Goal: Information Seeking & Learning: Learn about a topic

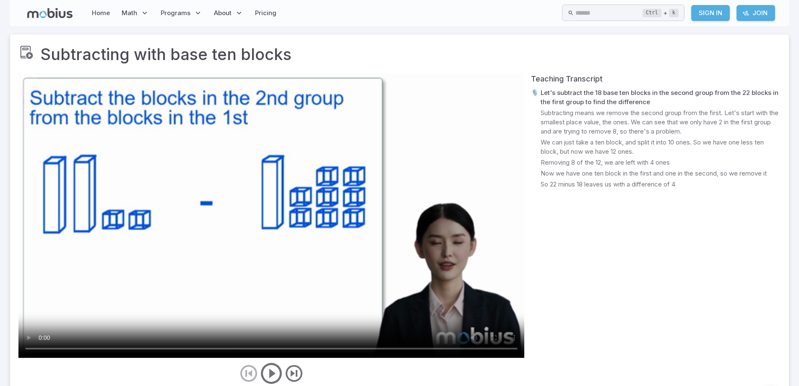
scroll to position [280, 0]
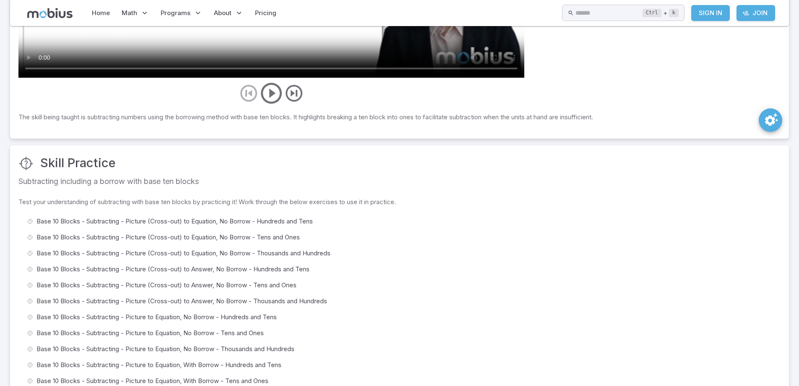
click at [166, 269] on span "Base 10 Blocks - Subtracting - Picture (Cross-out) to Answer, No Borrow - Hundr…" at bounding box center [406, 268] width 738 height 9
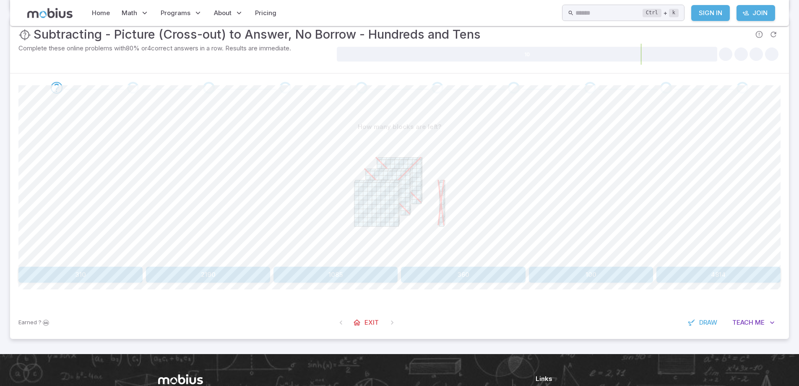
scroll to position [126, 0]
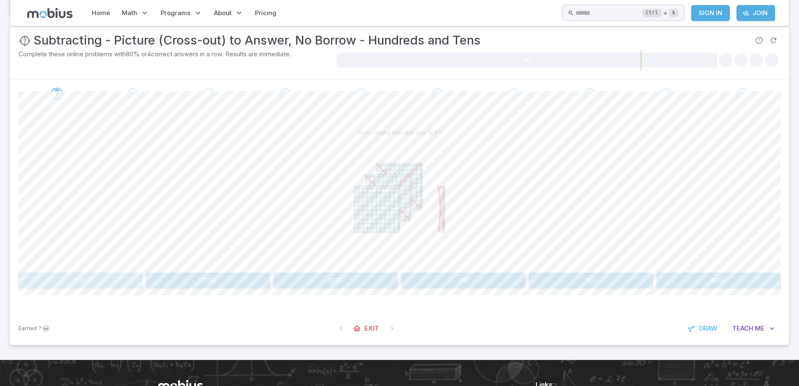
click at [78, 284] on button "310" at bounding box center [80, 280] width 124 height 16
click at [288, 273] on button "100" at bounding box center [336, 280] width 124 height 16
click at [309, 284] on button "270" at bounding box center [336, 280] width 124 height 16
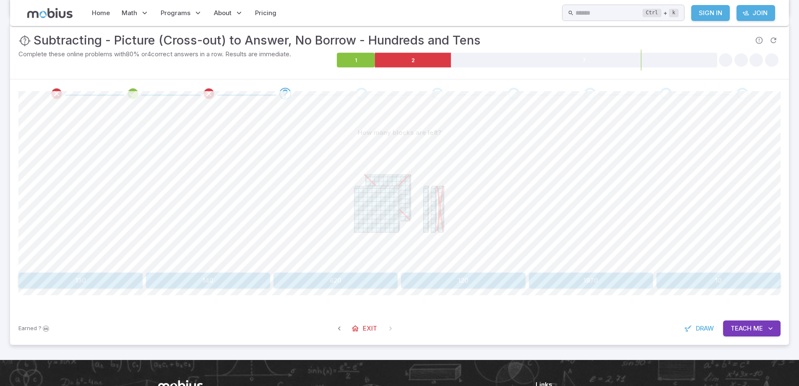
click at [483, 283] on button "120" at bounding box center [463, 280] width 124 height 16
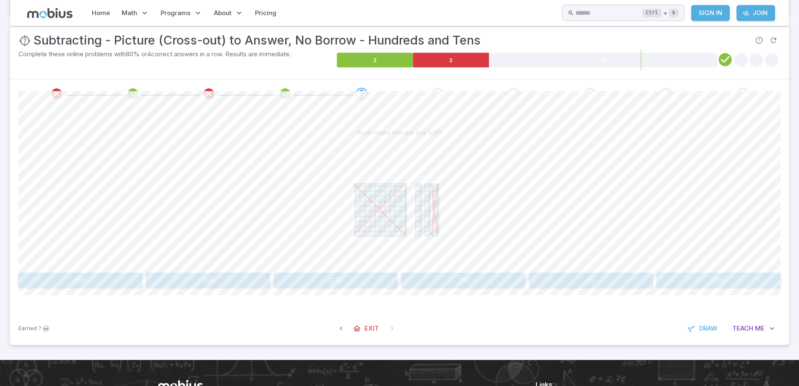
click at [562, 274] on button "20" at bounding box center [591, 280] width 124 height 16
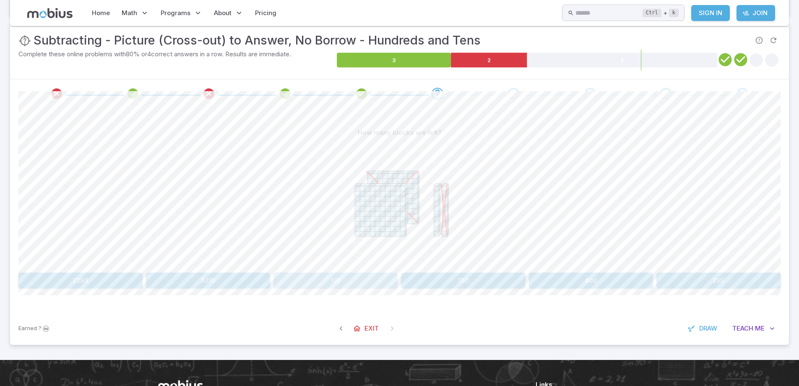
click at [309, 275] on button "110" at bounding box center [336, 280] width 124 height 16
click at [245, 274] on button "110" at bounding box center [208, 280] width 124 height 16
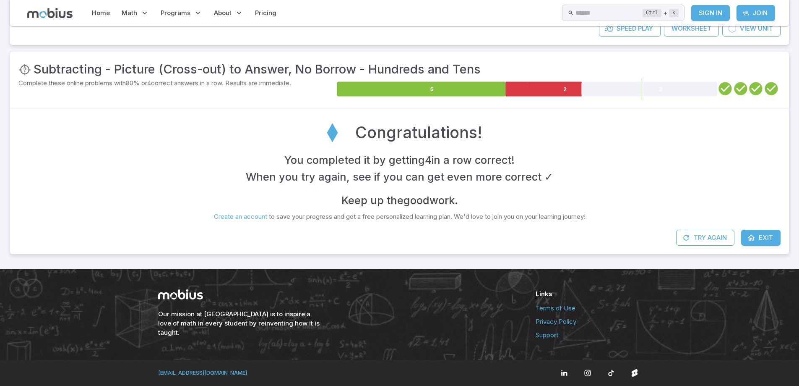
scroll to position [97, 0]
